Goal: Task Accomplishment & Management: Manage account settings

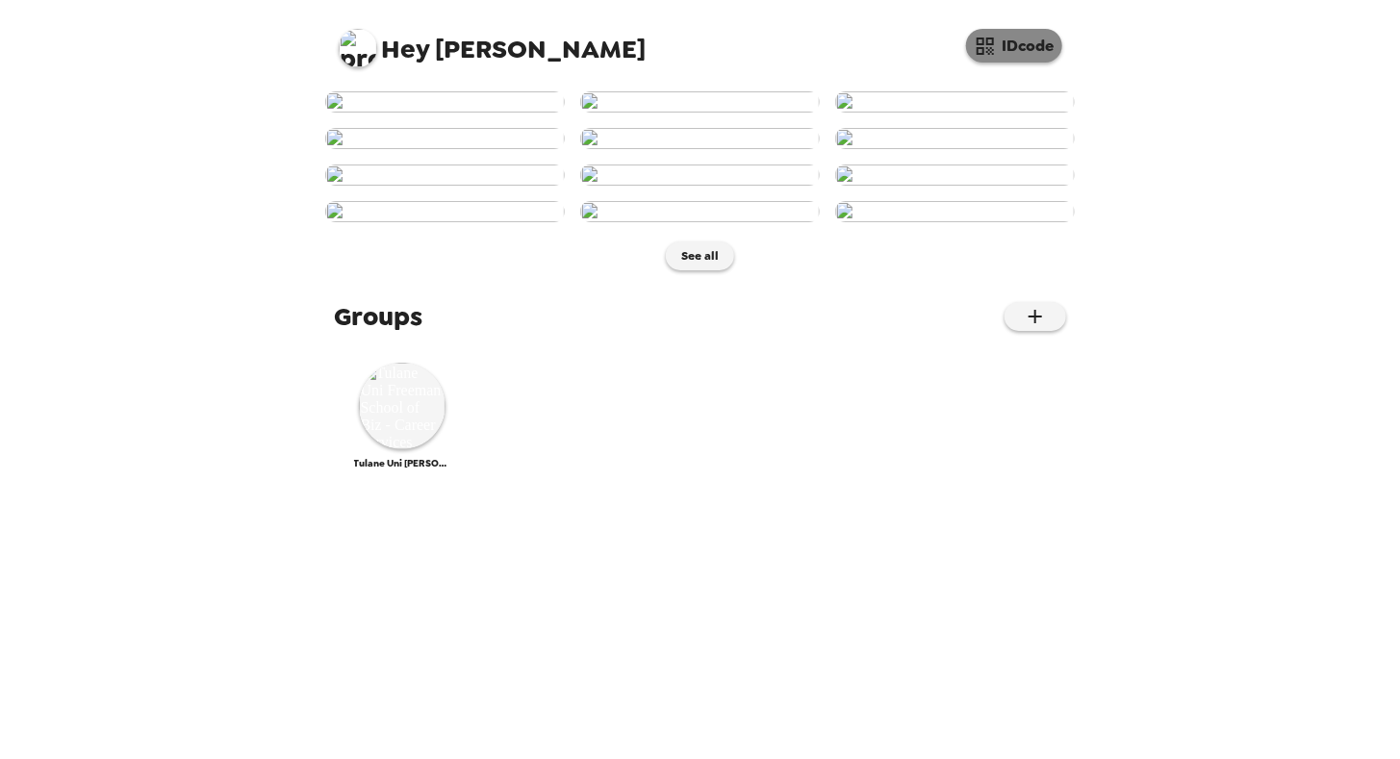
click at [1015, 48] on button "IDcode" at bounding box center [1014, 46] width 96 height 34
